Goal: Task Accomplishment & Management: Manage account settings

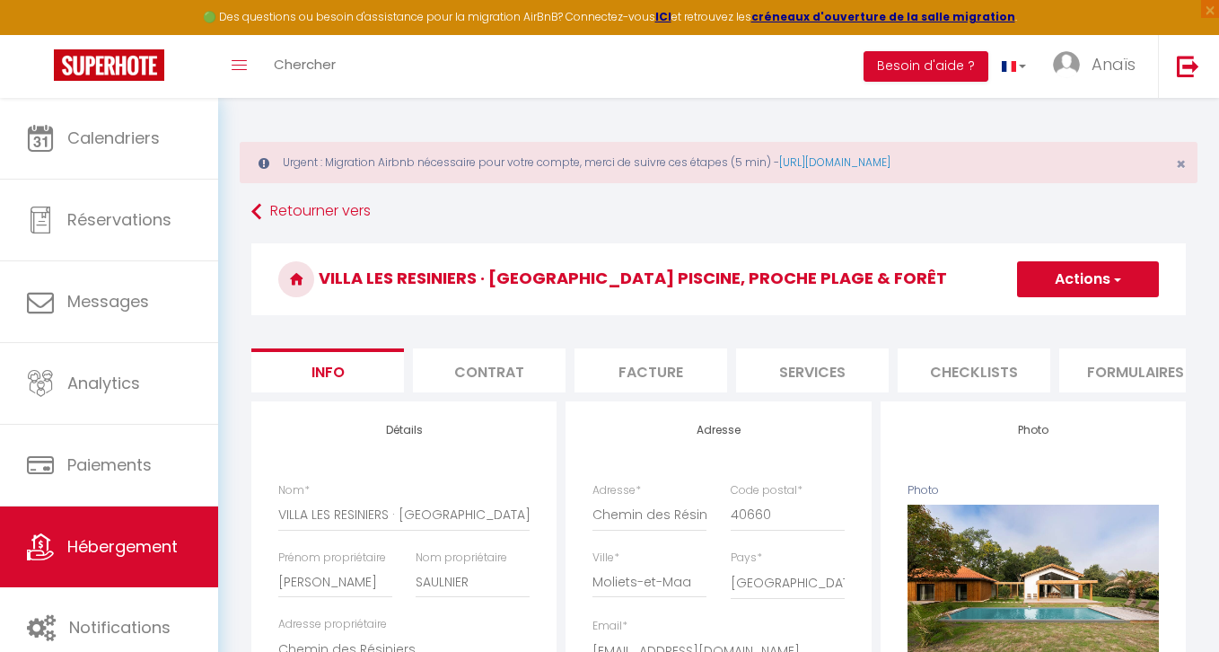
select select "houses"
select select "villa"
select select "10"
select select "2"
select select "4"
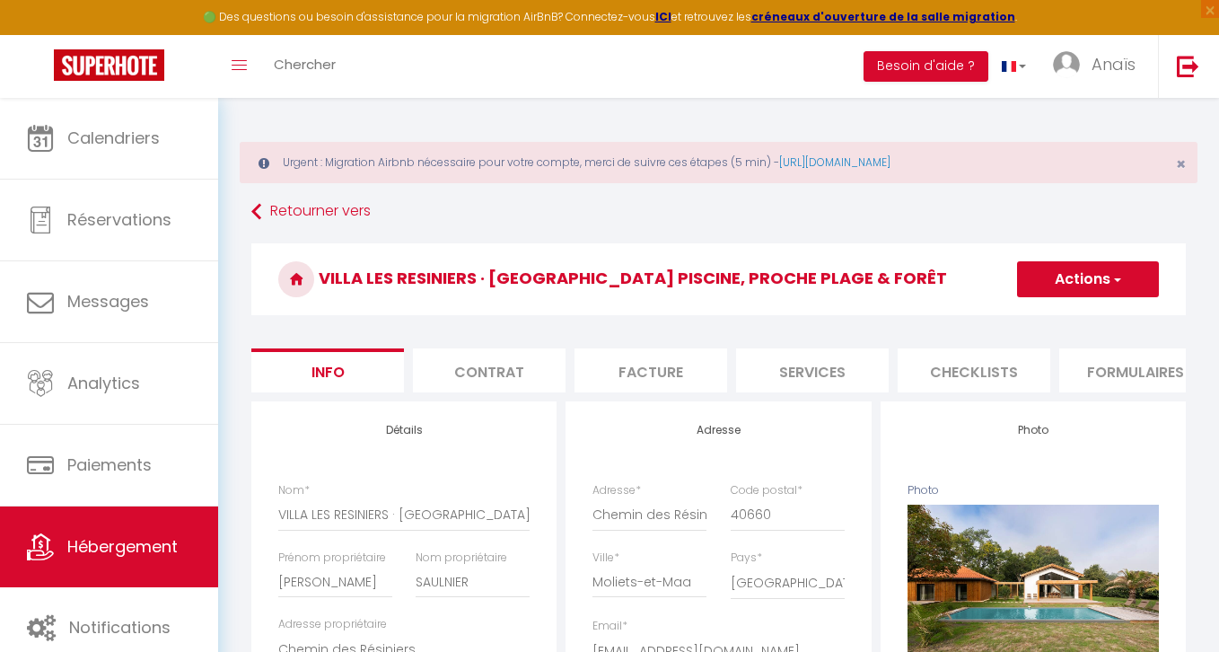
select select "1"
select select "14:00"
select select
select select "11:00"
select select "30"
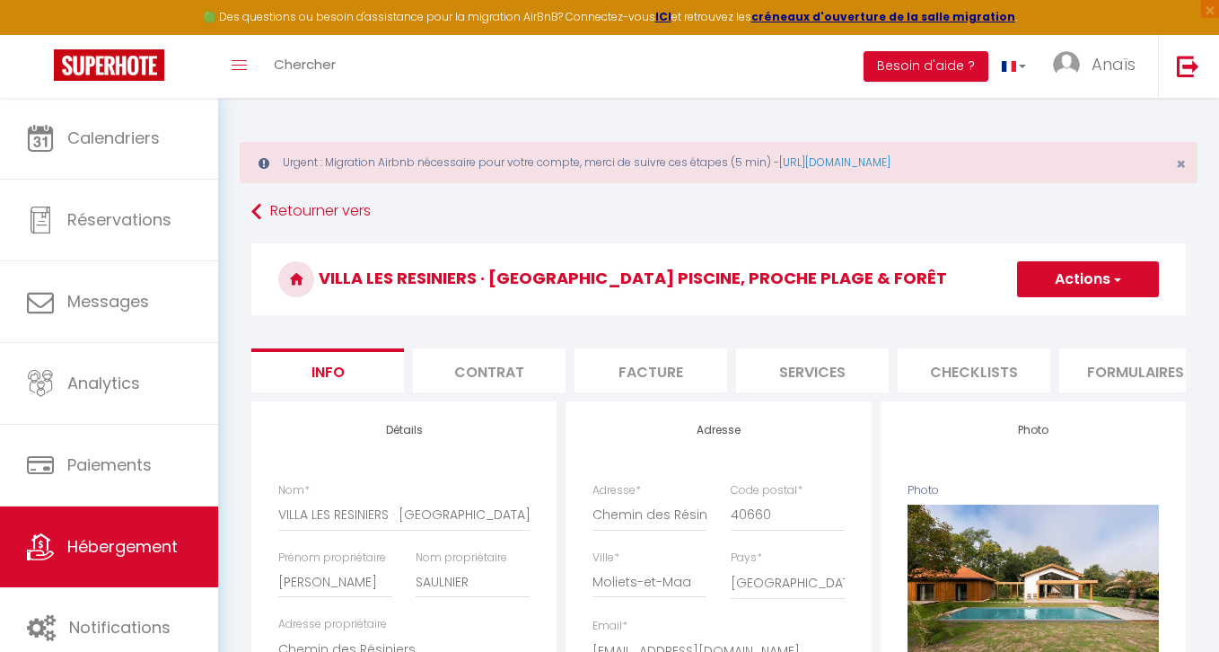
select select "120"
select select "15036"
select select "28"
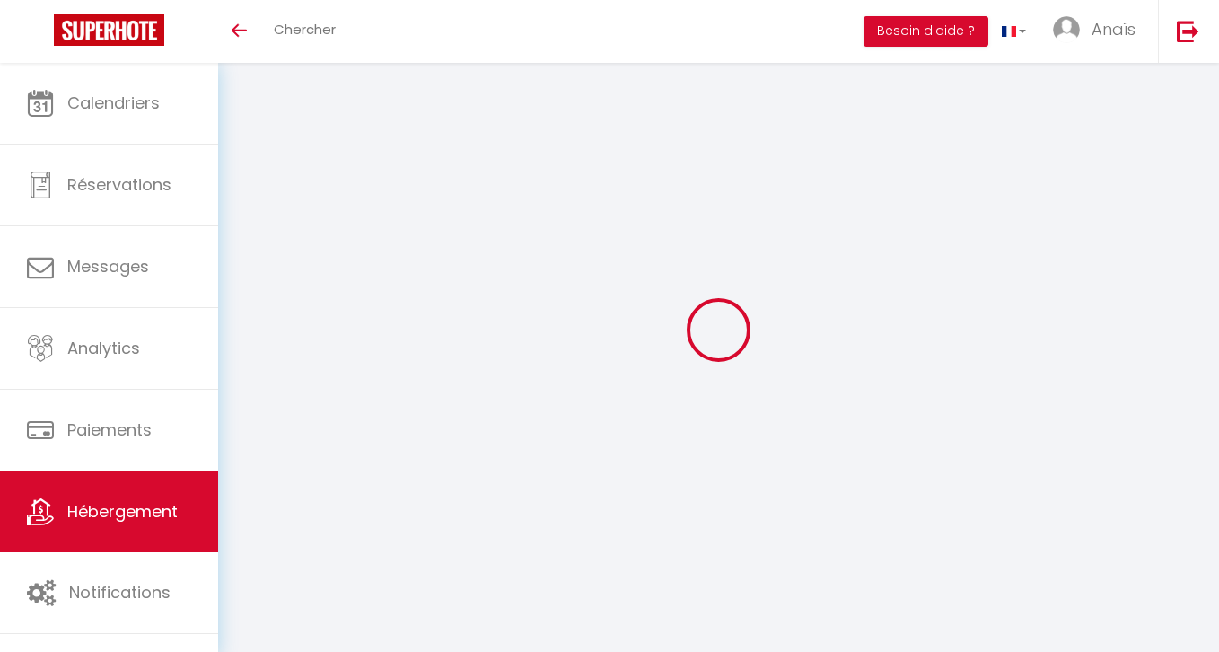
select select
checkbox input "false"
checkbox input "true"
checkbox input "false"
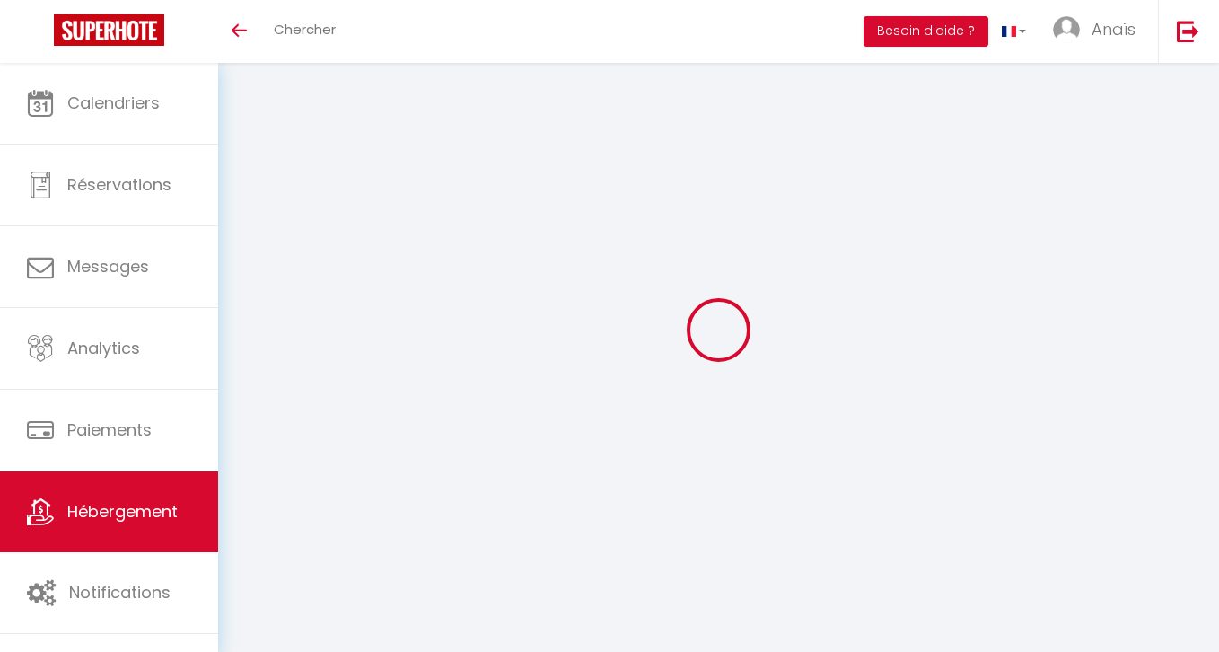
scroll to position [208, 0]
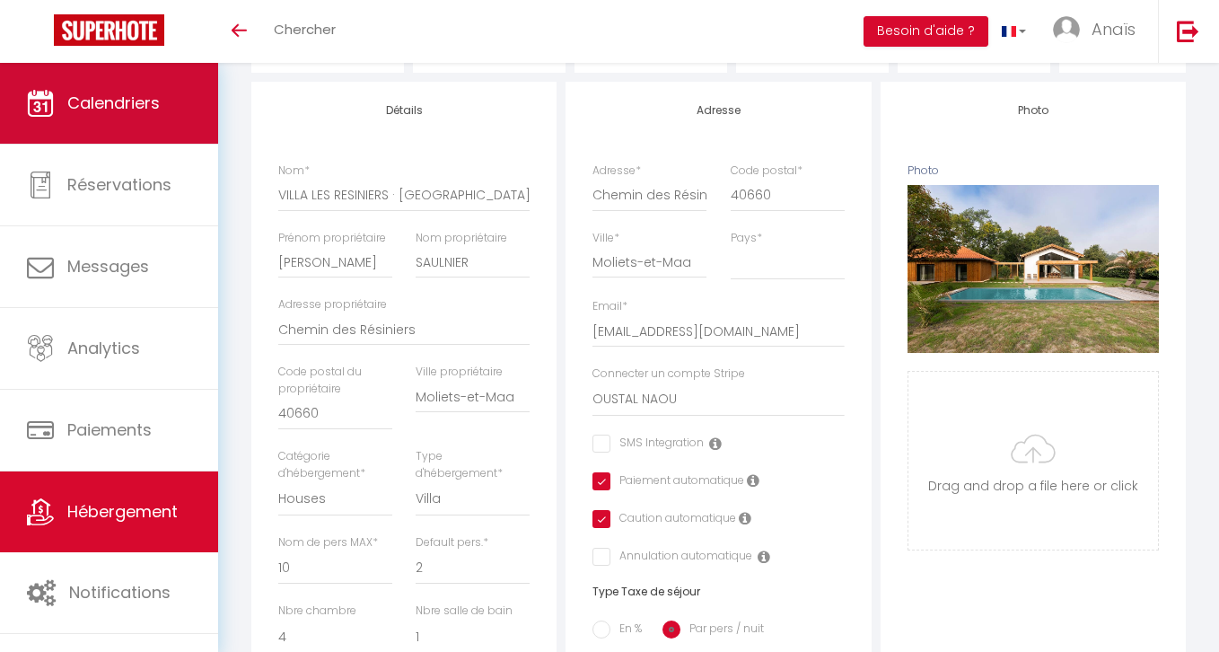
click at [136, 120] on link "Calendriers" at bounding box center [109, 103] width 218 height 81
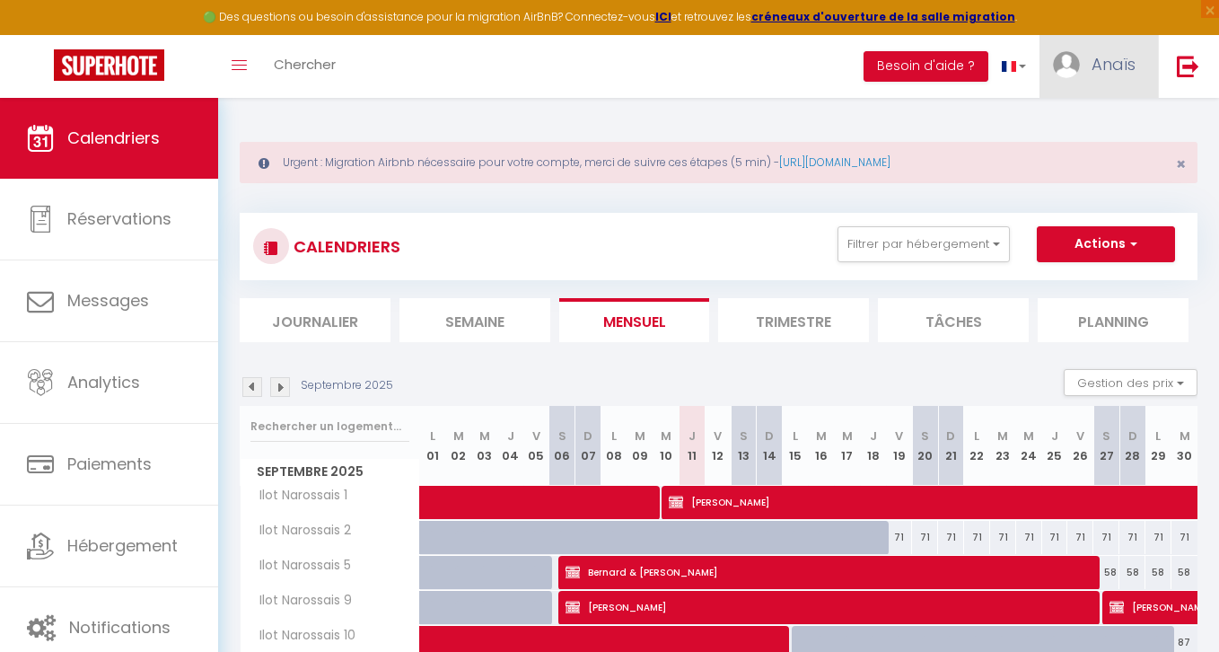
click at [1059, 67] on img at bounding box center [1066, 64] width 27 height 27
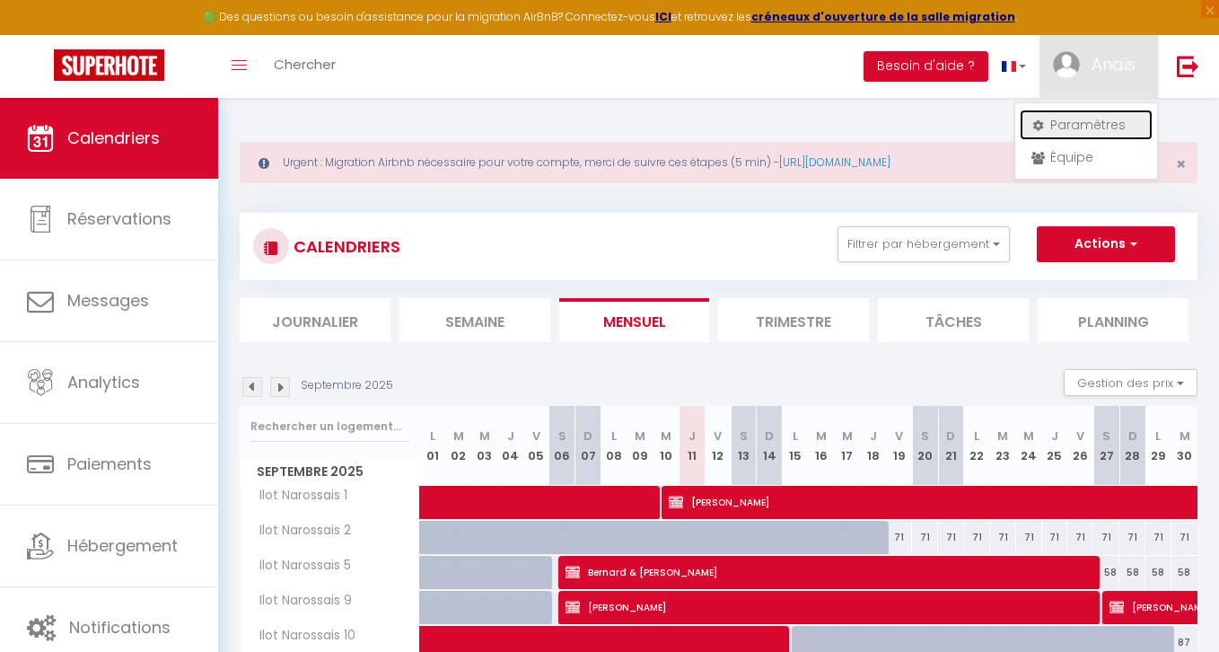
click at [1052, 129] on link "Paramètres" at bounding box center [1086, 125] width 133 height 31
select select "28"
select select "fr"
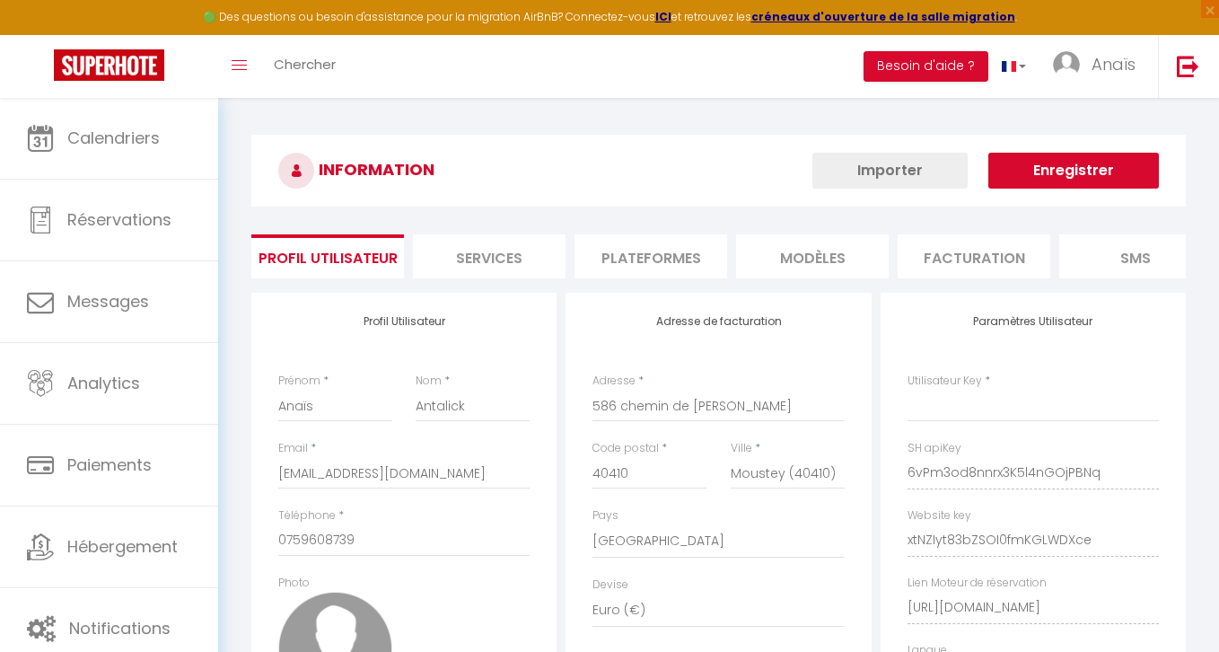
type input "6vPm3od8nnrx3K5l4nGOjPBNq"
type input "xtNZIyt83bZSOI0fmKGLWDXce"
type input "https://app.superhote.com/#/get-available-rentals/xtNZIyt83bZSOI0fmKGLWDXce"
select select "fr"
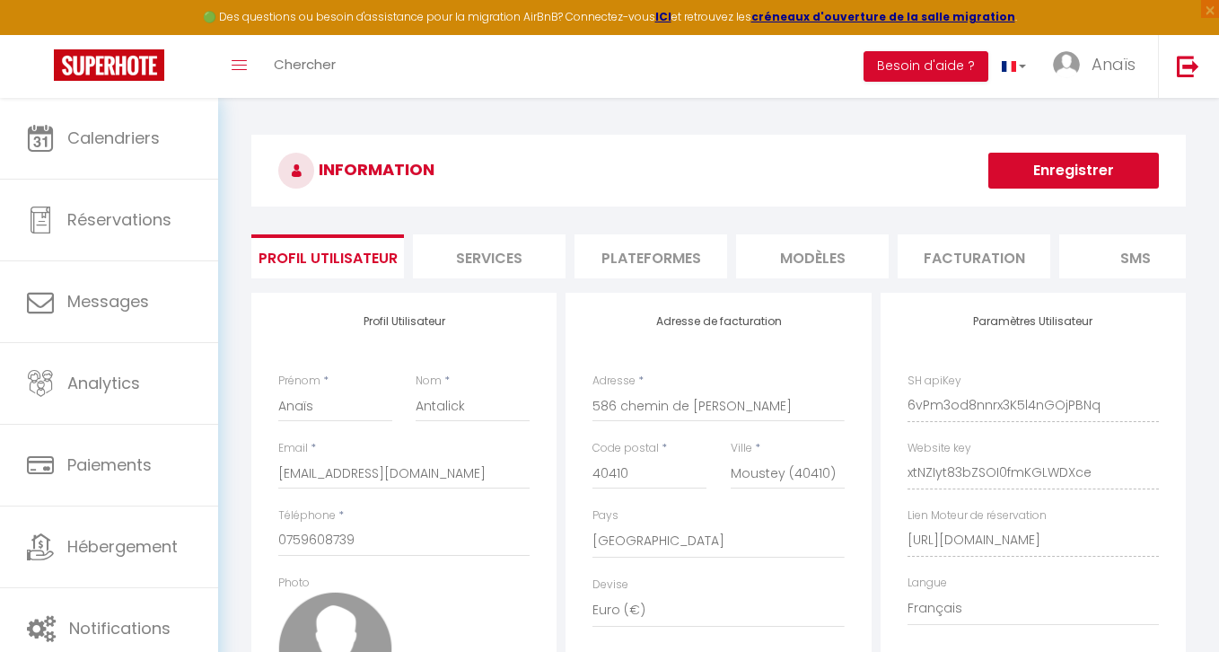
click at [637, 249] on li "Plateformes" at bounding box center [650, 256] width 153 height 44
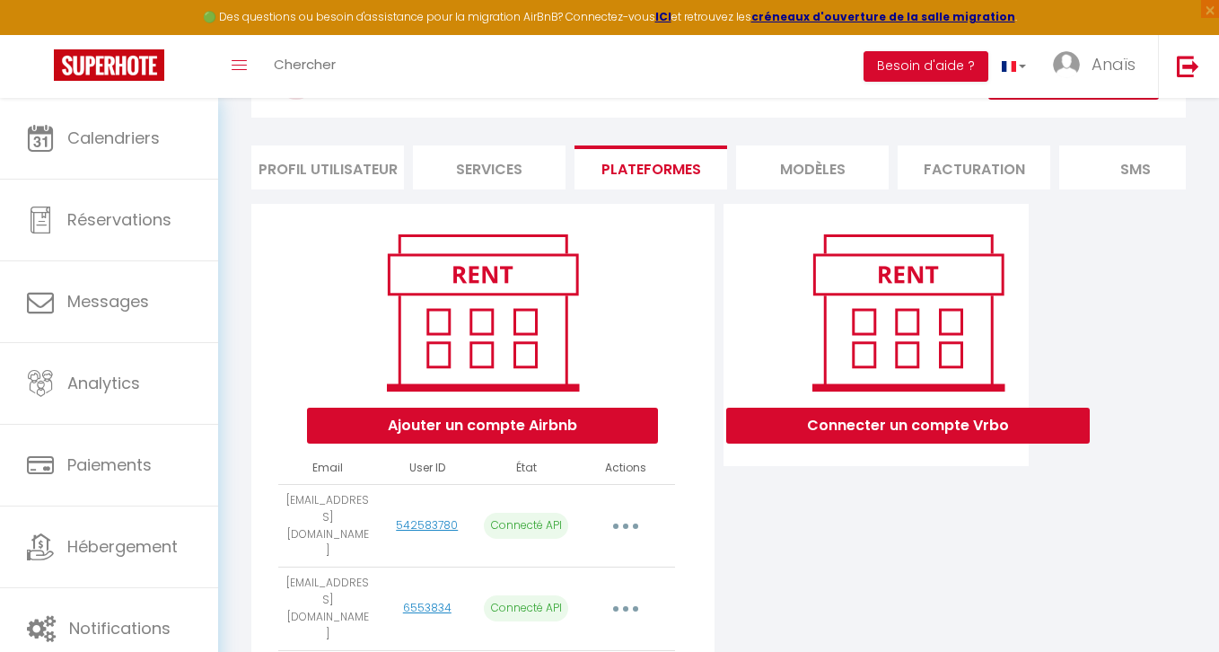
scroll to position [154, 0]
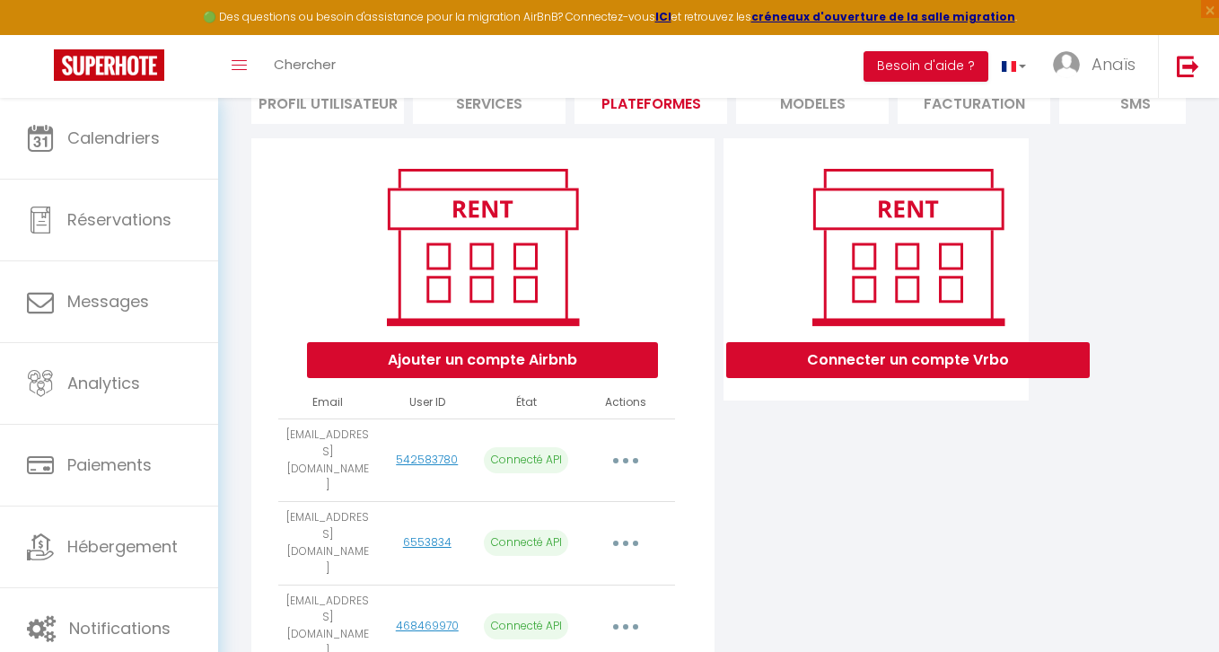
click at [626, 447] on button "button" at bounding box center [625, 460] width 50 height 29
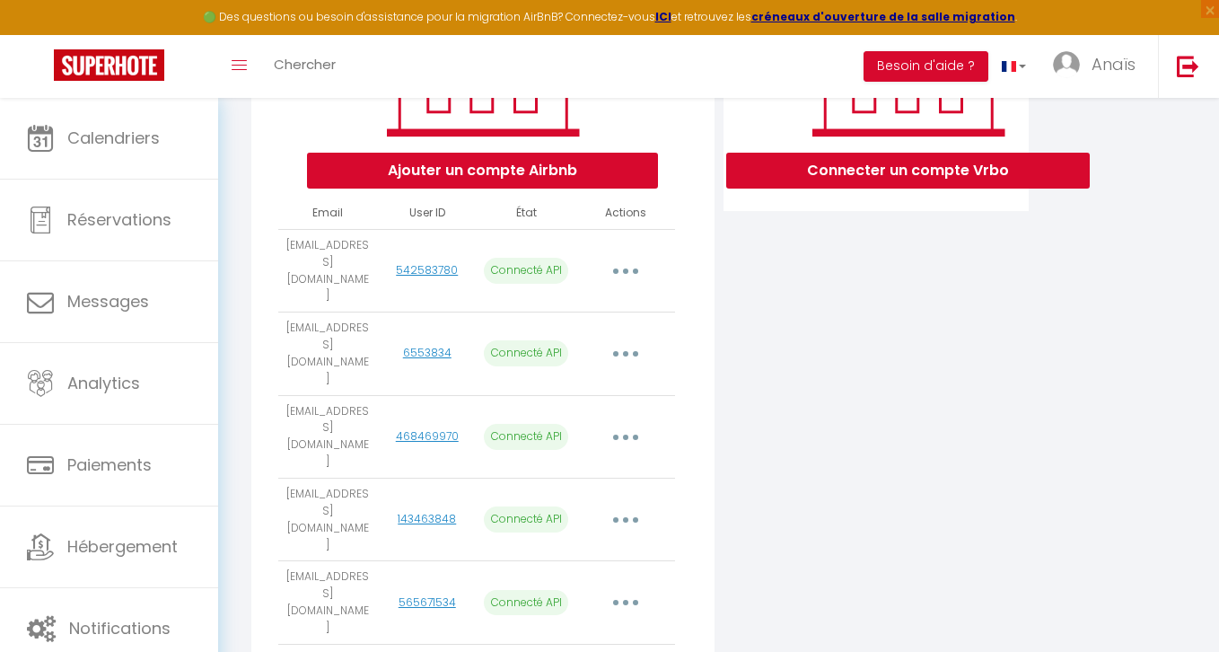
scroll to position [350, 0]
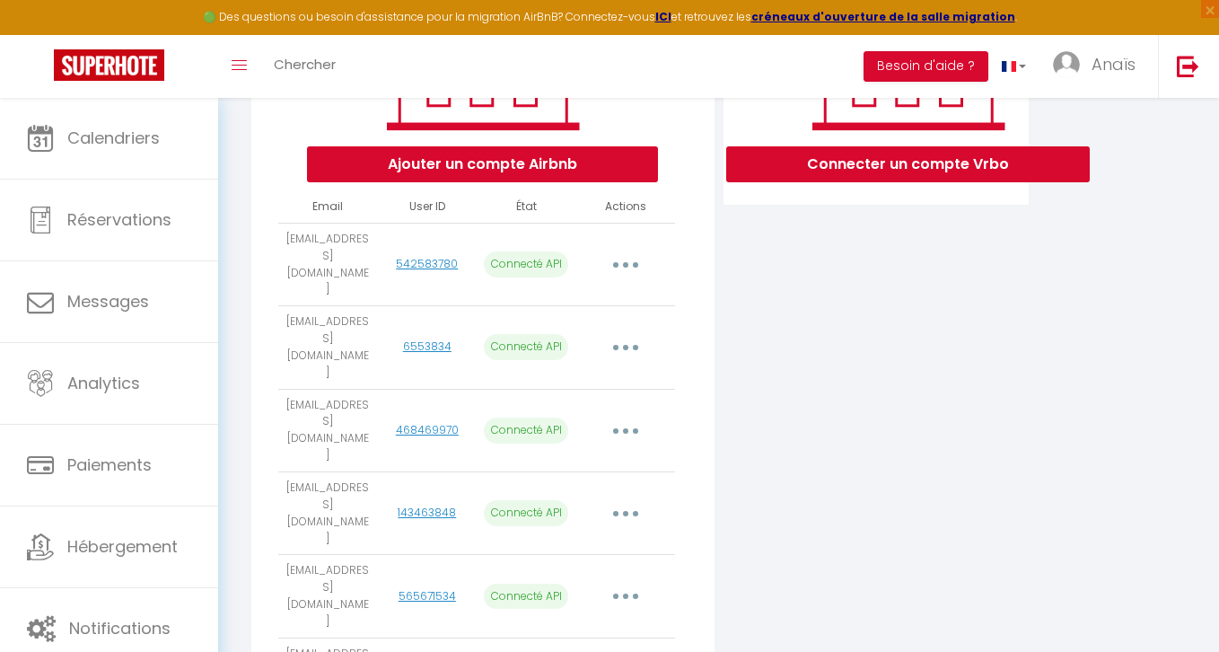
click at [621, 582] on button "button" at bounding box center [625, 596] width 50 height 29
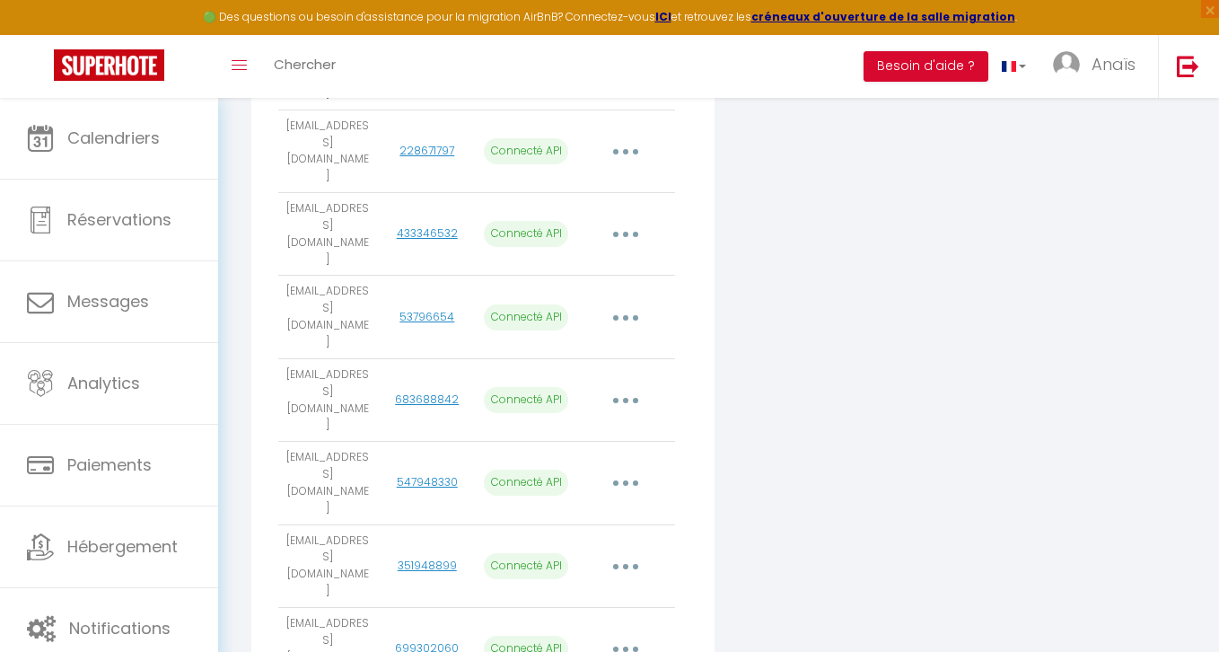
scroll to position [1144, 0]
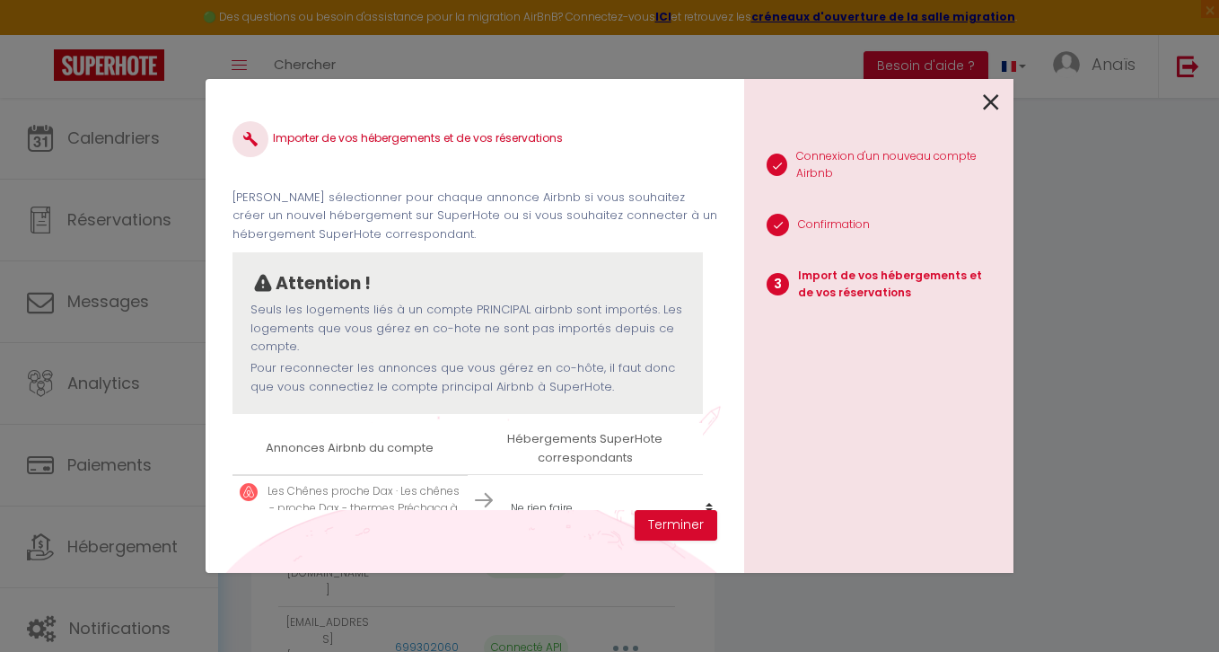
scroll to position [44, 0]
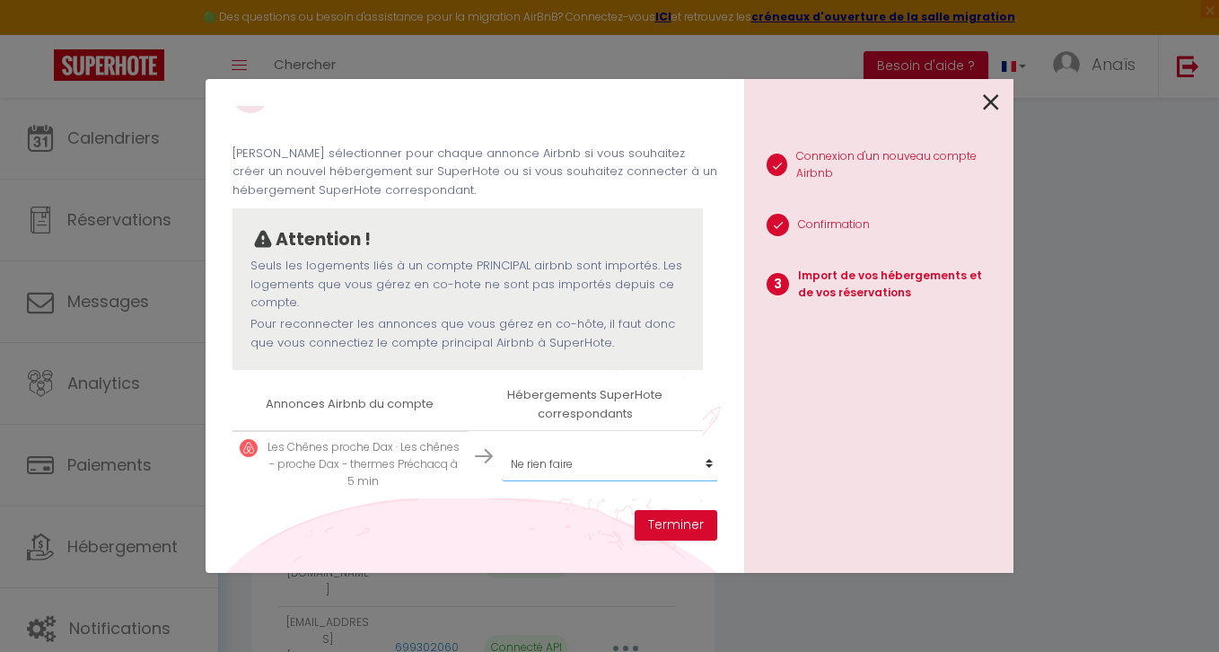
click at [583, 465] on select "Créer un nouvel hébergement Ne rien faire Ilot Narossais 1 Ilot Narossais 2 Ilo…" at bounding box center [612, 464] width 221 height 34
select select "55610"
click at [502, 447] on select "Créer un nouvel hébergement Ne rien faire Ilot Narossais 1 Ilot Narossais 2 Ilo…" at bounding box center [612, 464] width 221 height 34
click at [675, 523] on button "Terminer" at bounding box center [676, 525] width 83 height 31
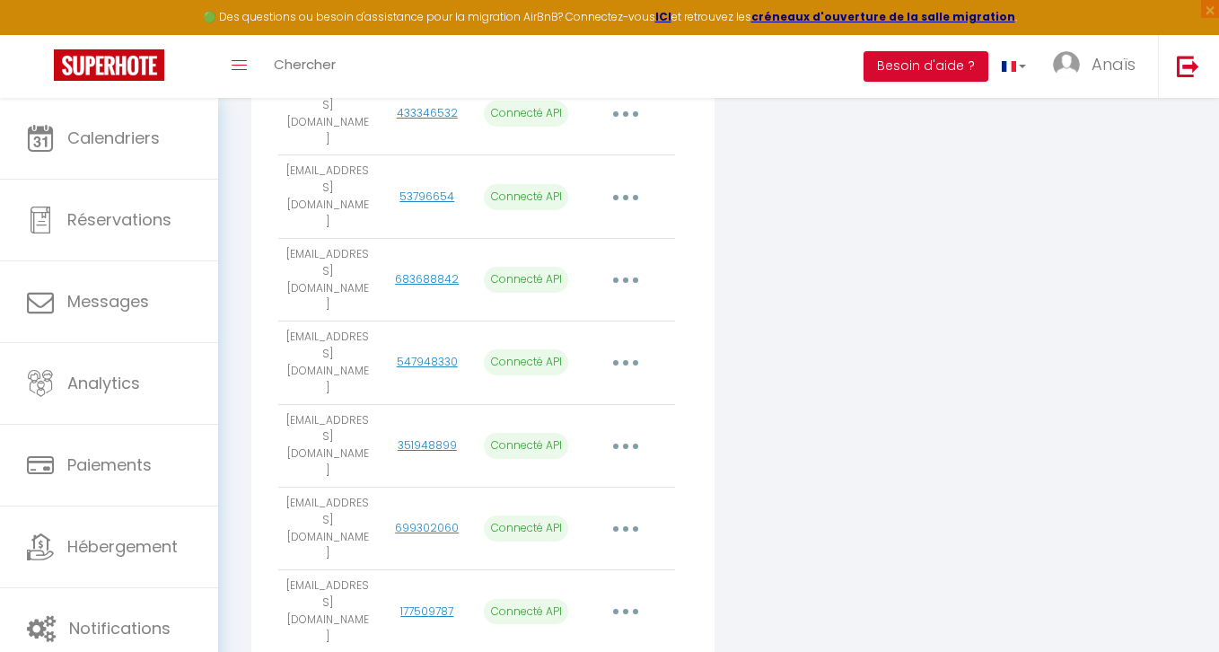
scroll to position [1267, 0]
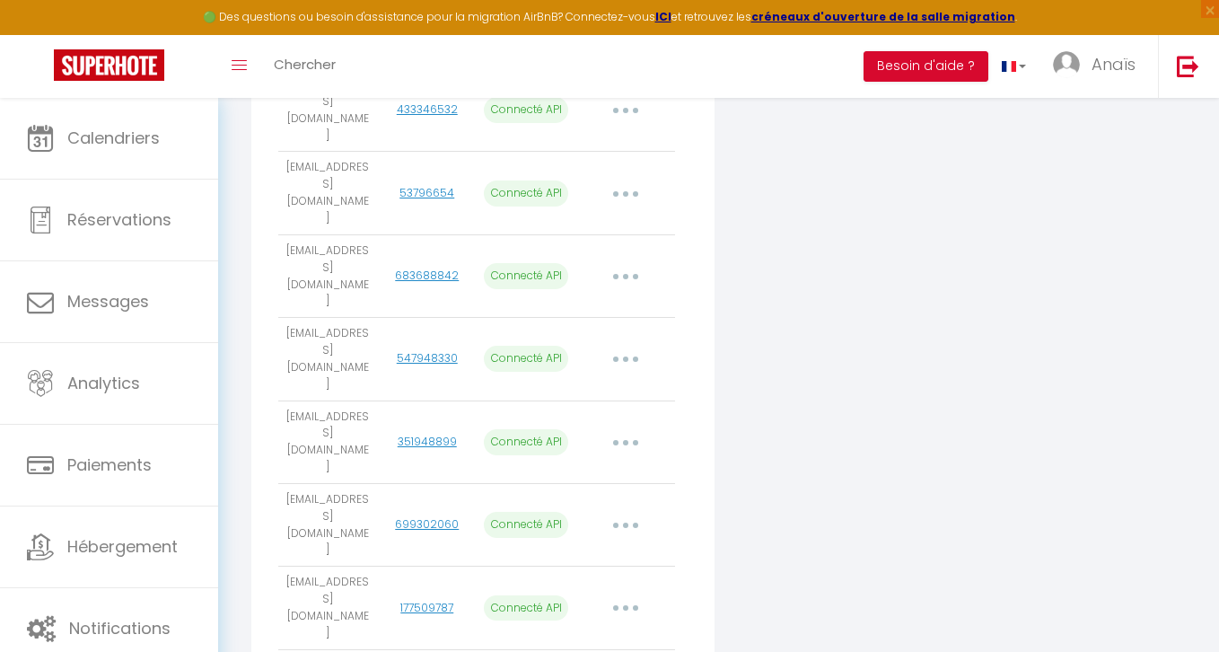
select select "71439"
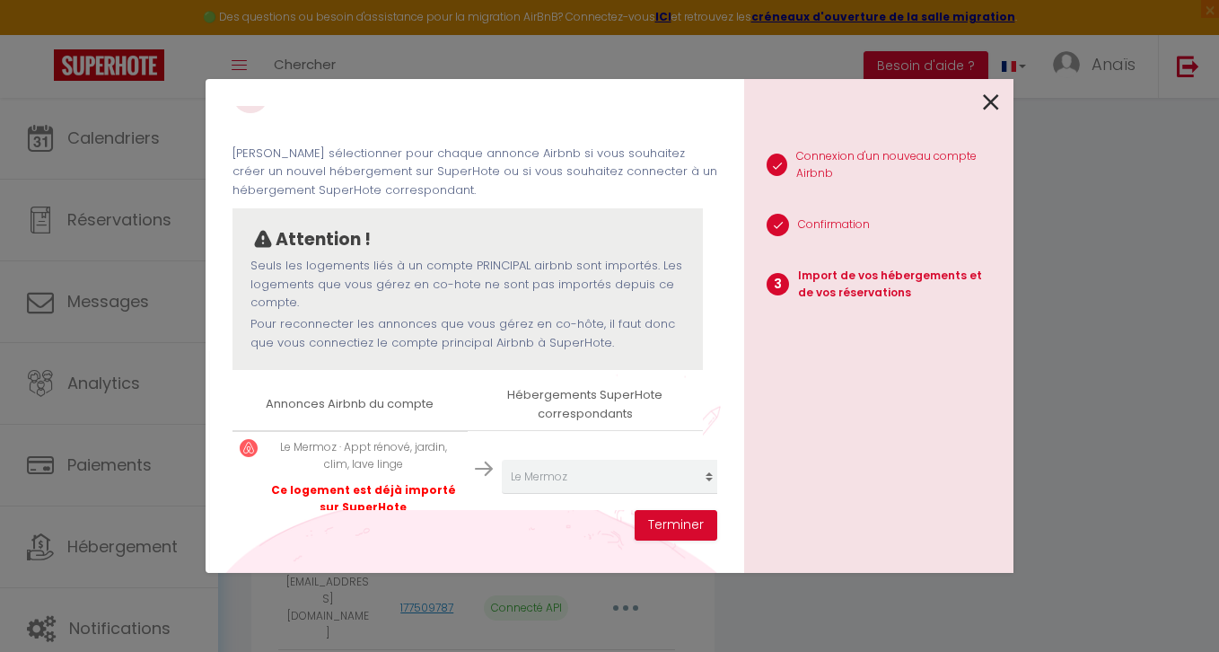
scroll to position [70, 0]
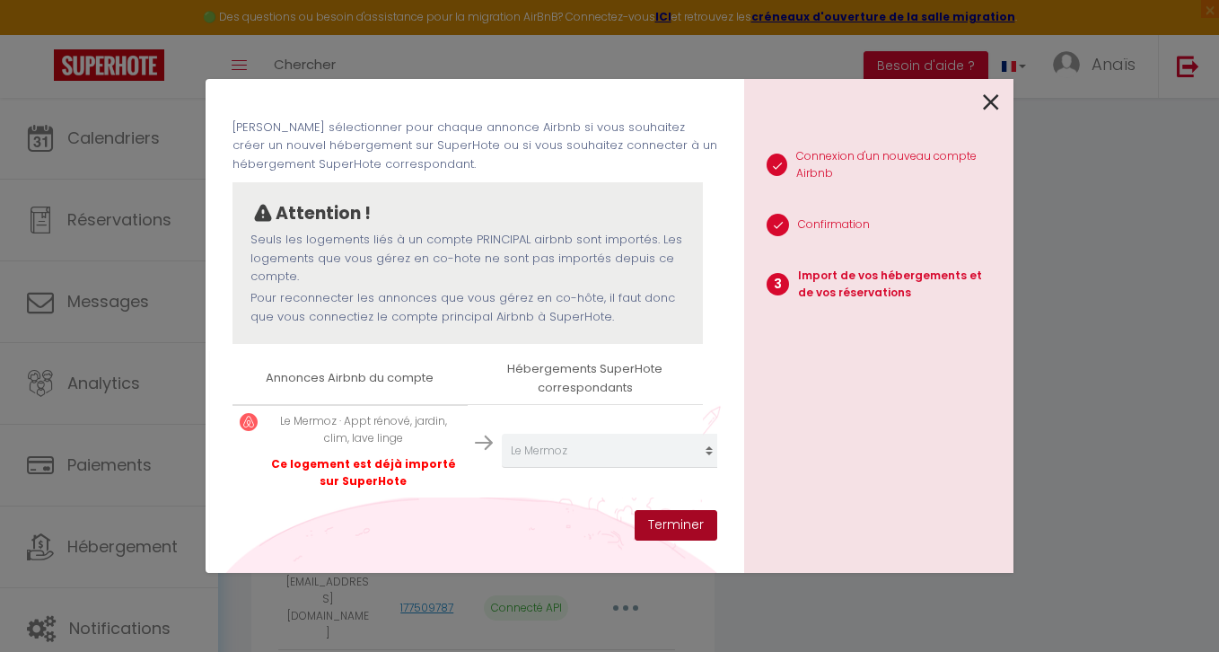
click at [693, 514] on button "Terminer" at bounding box center [676, 525] width 83 height 31
